Goal: Task Accomplishment & Management: Manage account settings

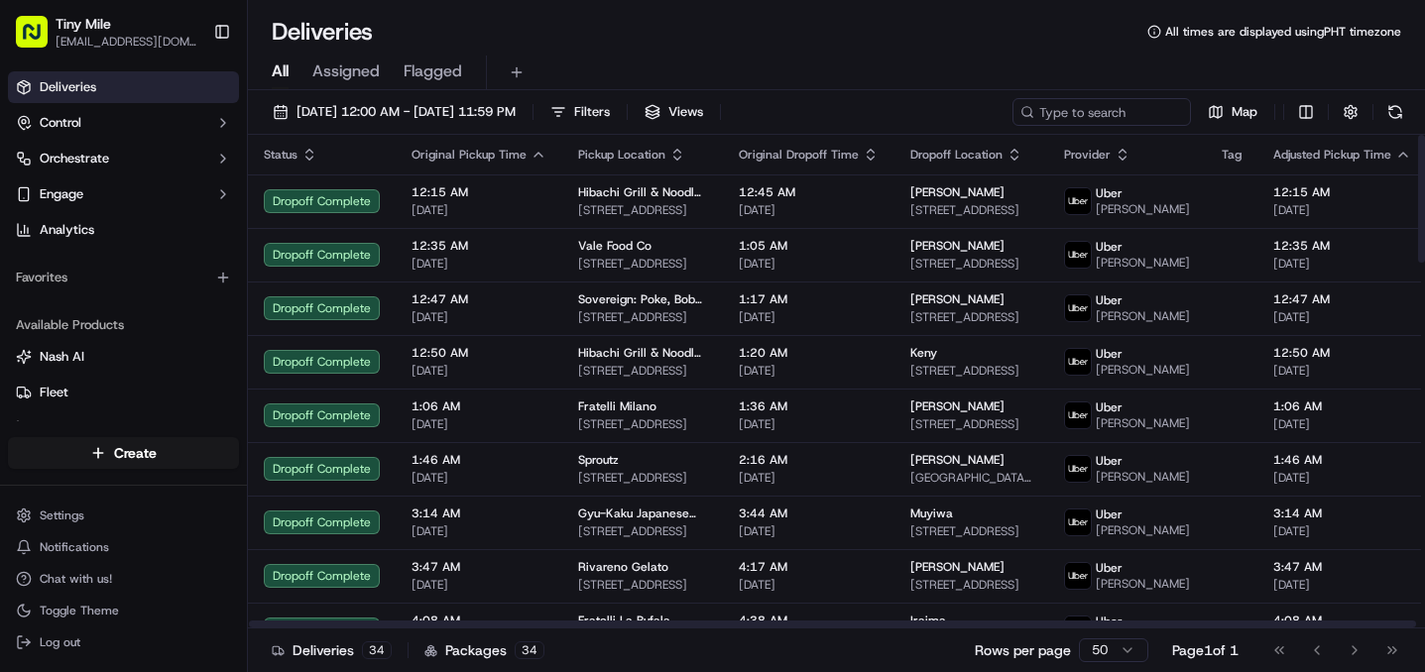
click at [521, 159] on span "Original Pickup Time" at bounding box center [468, 155] width 115 height 16
click at [523, 155] on div "Original Pickup Time" at bounding box center [478, 155] width 135 height 16
click at [530, 155] on icon "button" at bounding box center [538, 155] width 16 height 16
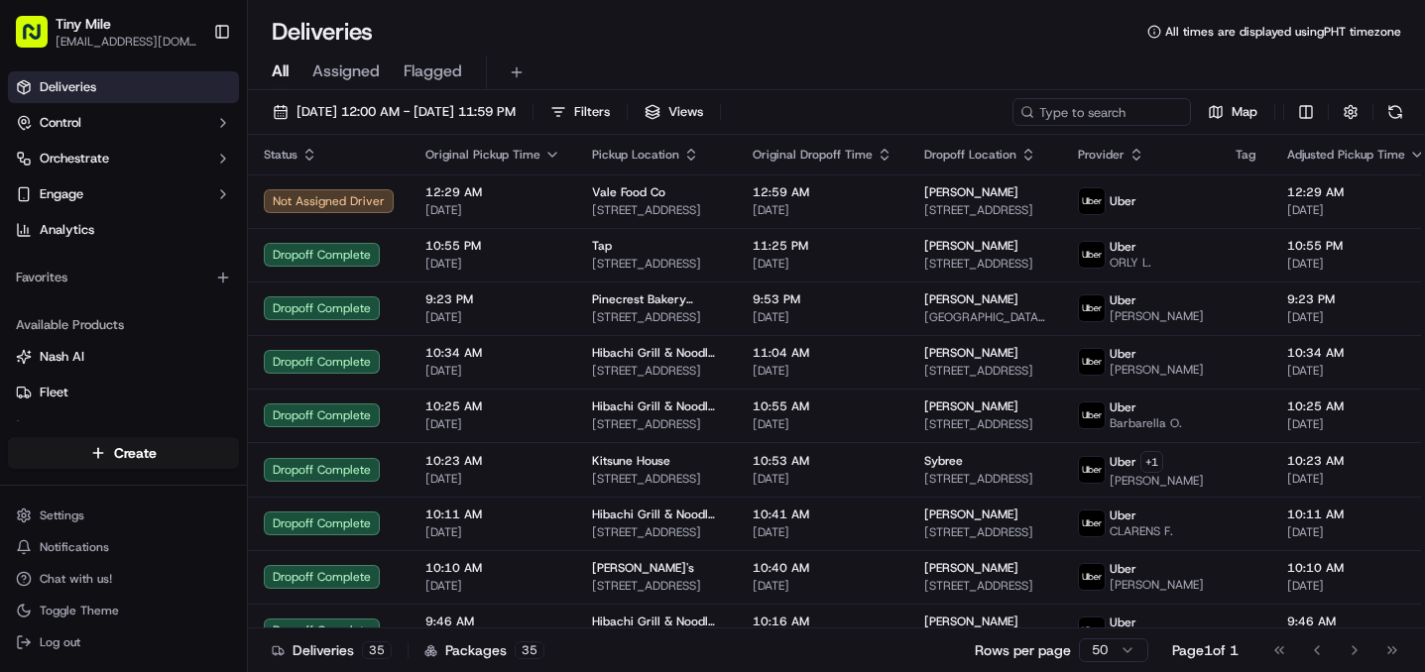
click at [767, 51] on div "All Assigned Flagged" at bounding box center [836, 69] width 1177 height 43
